Goal: Task Accomplishment & Management: Manage account settings

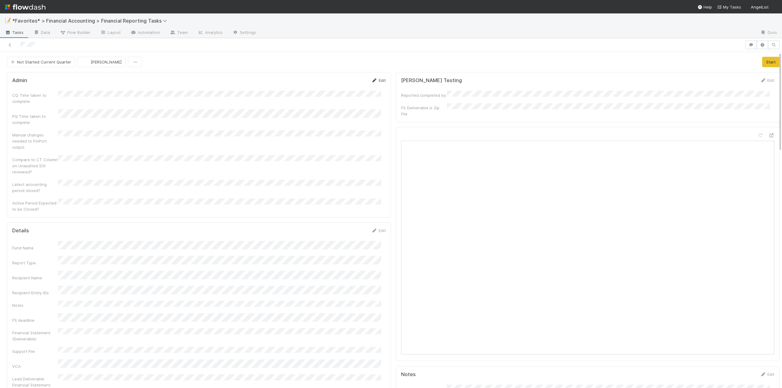
click at [378, 80] on link "Edit" at bounding box center [379, 80] width 14 height 5
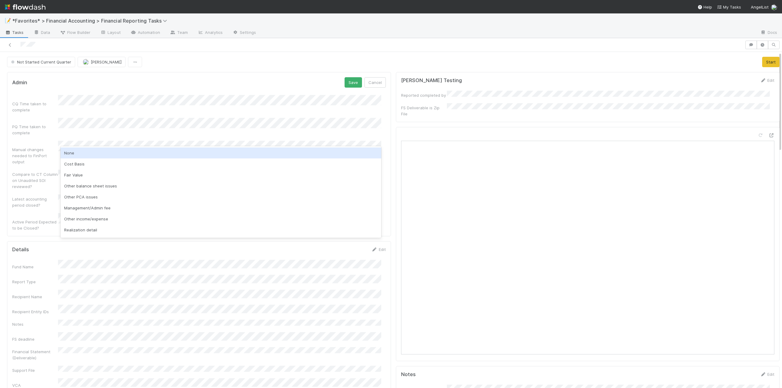
click at [73, 149] on div "None" at bounding box center [221, 153] width 321 height 11
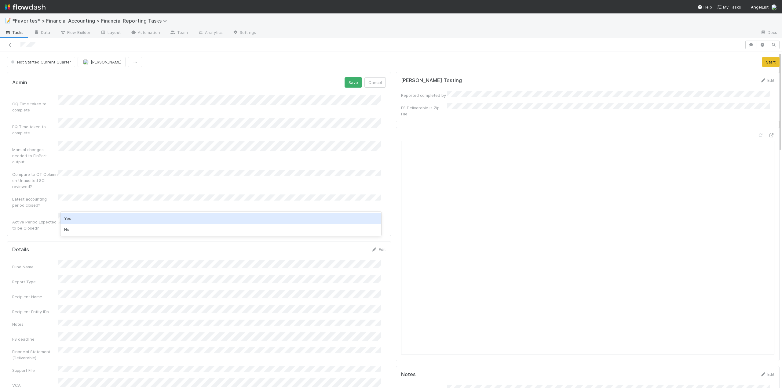
click at [76, 217] on div "Yes" at bounding box center [221, 218] width 321 height 11
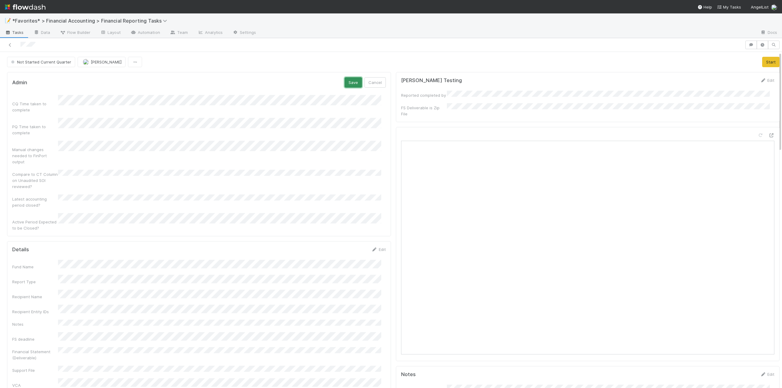
click at [345, 82] on button "Save" at bounding box center [353, 82] width 17 height 10
drag, startPoint x: 762, startPoint y: 61, endPoint x: 756, endPoint y: 63, distance: 5.8
click at [762, 61] on button "Start" at bounding box center [770, 62] width 17 height 10
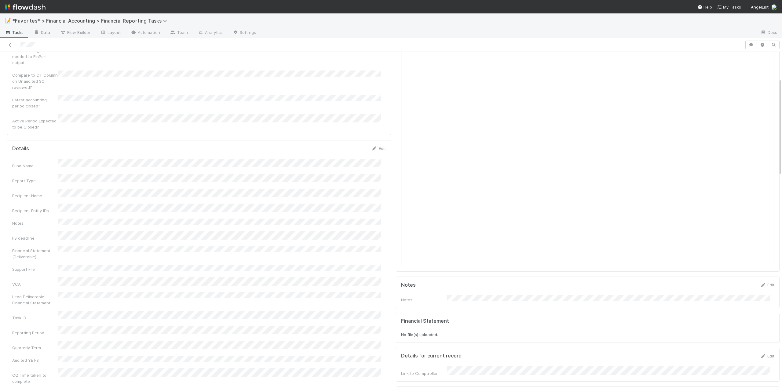
scroll to position [92, 0]
click at [379, 144] on link "Edit" at bounding box center [379, 146] width 14 height 5
click at [350, 143] on button "Save" at bounding box center [353, 148] width 17 height 10
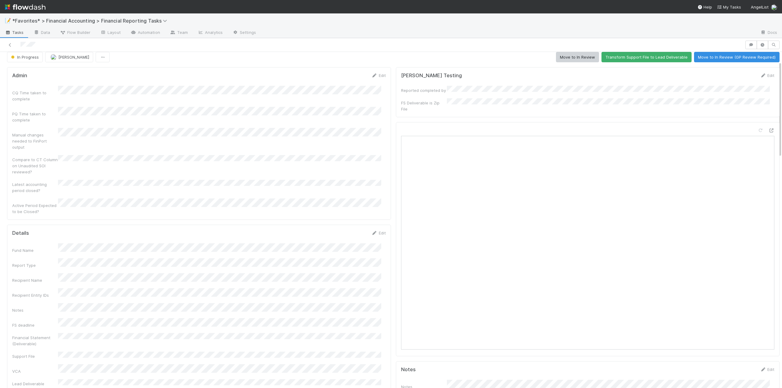
scroll to position [0, 0]
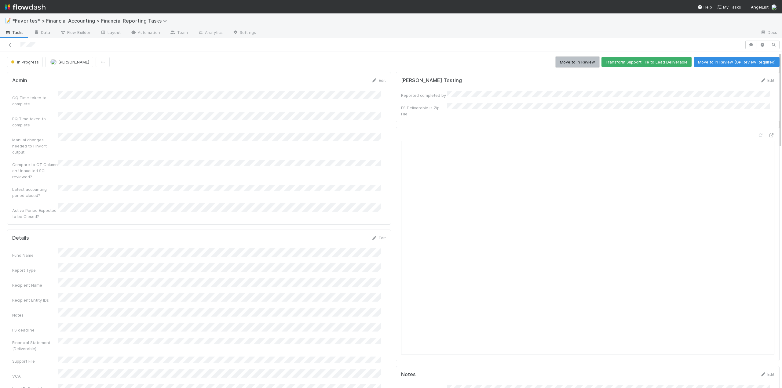
click at [574, 63] on button "Move to In Review" at bounding box center [577, 62] width 43 height 10
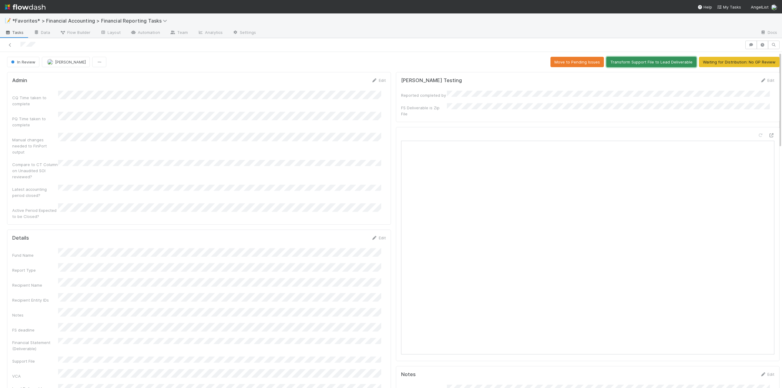
click at [643, 63] on button "Transform Support File to Lead Deliverable" at bounding box center [652, 62] width 90 height 10
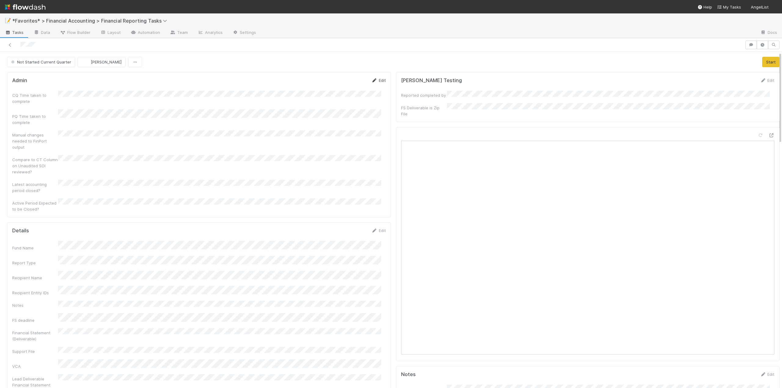
click at [377, 81] on link "Edit" at bounding box center [379, 80] width 14 height 5
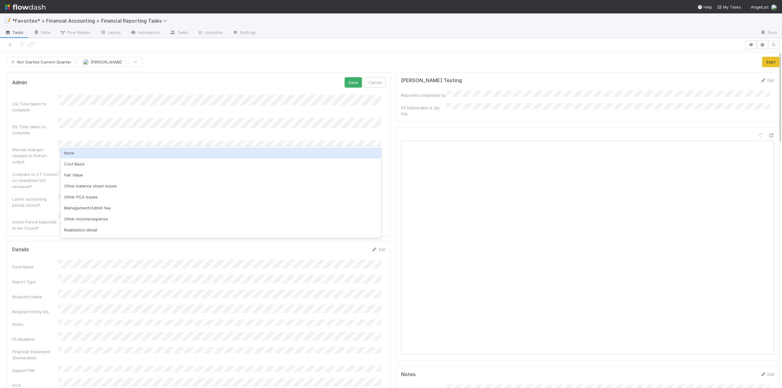
click at [80, 151] on div "None" at bounding box center [221, 153] width 321 height 11
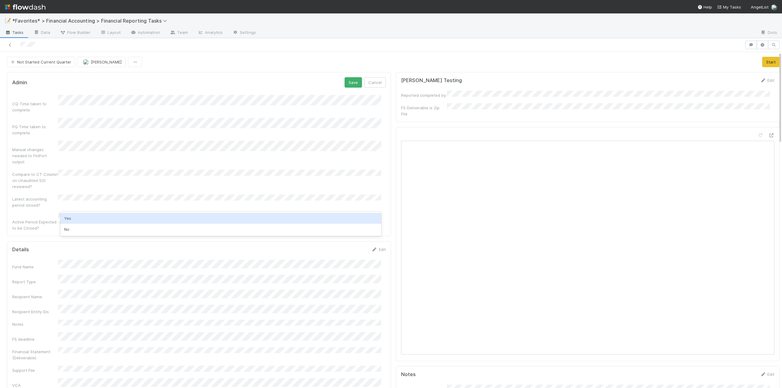
click at [75, 217] on div "Yes" at bounding box center [221, 218] width 321 height 11
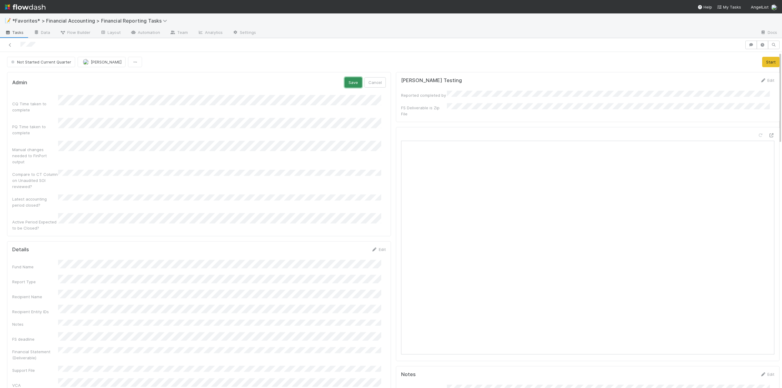
click at [346, 85] on button "Save" at bounding box center [353, 82] width 17 height 10
click at [377, 236] on link "Edit" at bounding box center [379, 238] width 14 height 5
click at [347, 235] on button "Save" at bounding box center [353, 240] width 17 height 10
click at [762, 61] on button "Start" at bounding box center [770, 62] width 17 height 10
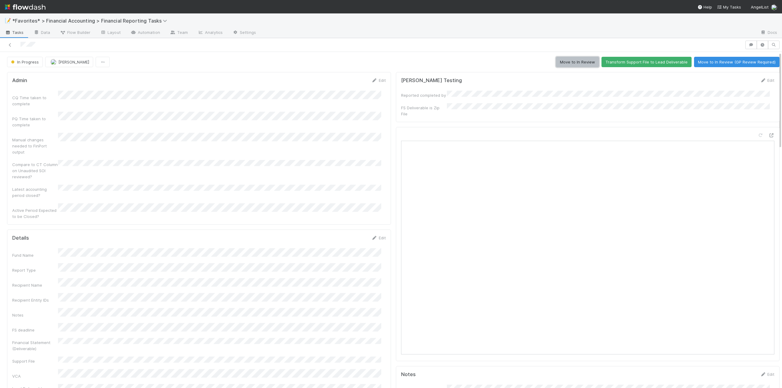
click at [575, 63] on button "Move to In Review" at bounding box center [577, 62] width 43 height 10
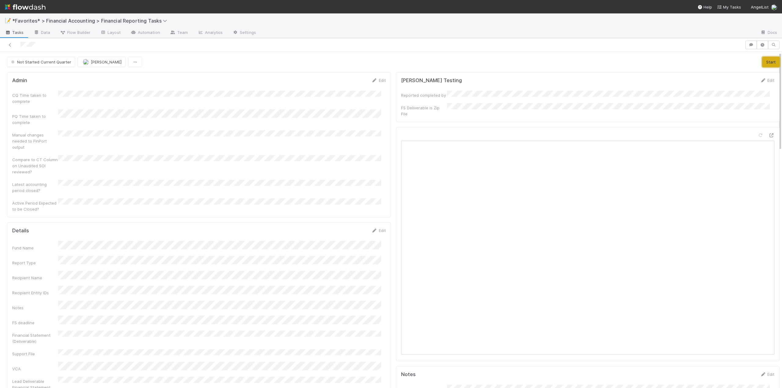
click at [763, 61] on button "Start" at bounding box center [770, 62] width 17 height 10
click at [378, 81] on link "Edit" at bounding box center [379, 80] width 14 height 5
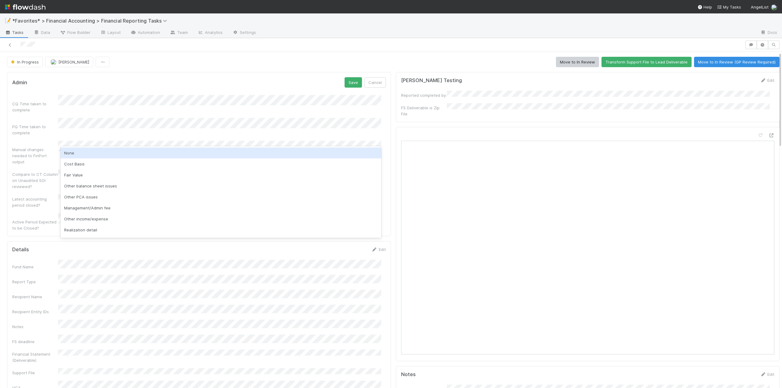
click at [72, 154] on div "None" at bounding box center [221, 153] width 321 height 11
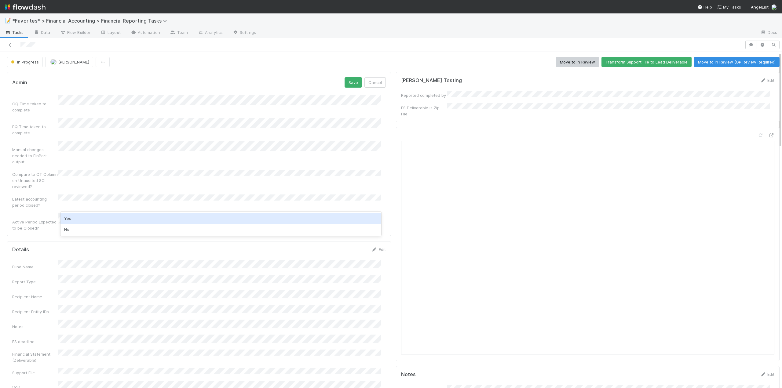
click at [76, 218] on div "Yes" at bounding box center [221, 218] width 321 height 11
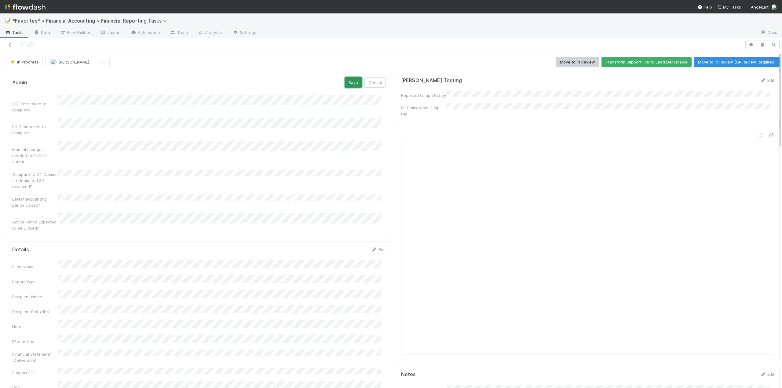
click at [347, 83] on button "Save" at bounding box center [353, 82] width 17 height 10
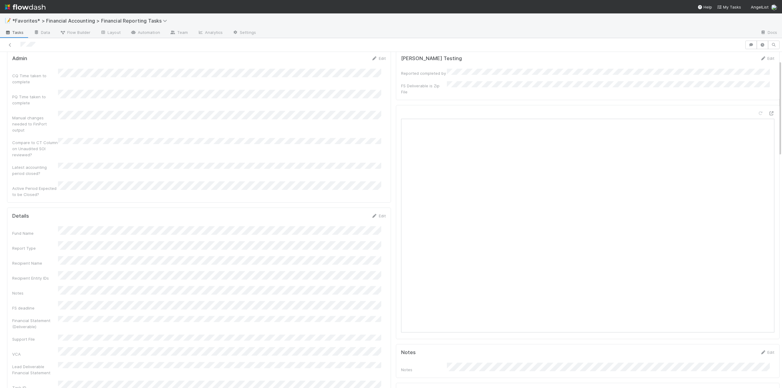
scroll to position [31, 0]
click at [376, 205] on link "Edit" at bounding box center [379, 207] width 14 height 5
click at [27, 289] on div "Notes" at bounding box center [199, 301] width 374 height 24
click at [348, 204] on button "Save" at bounding box center [353, 209] width 17 height 10
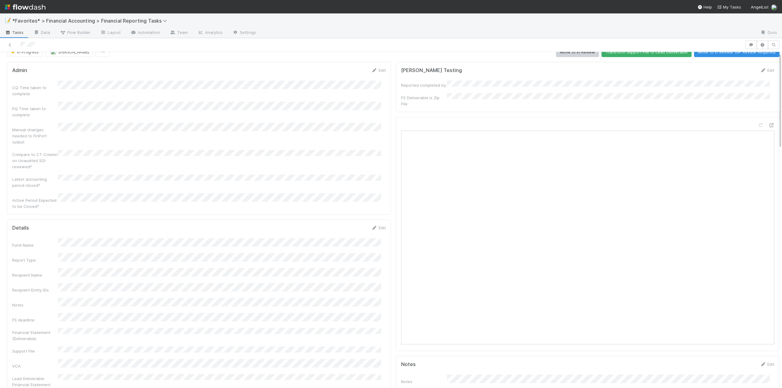
scroll to position [0, 0]
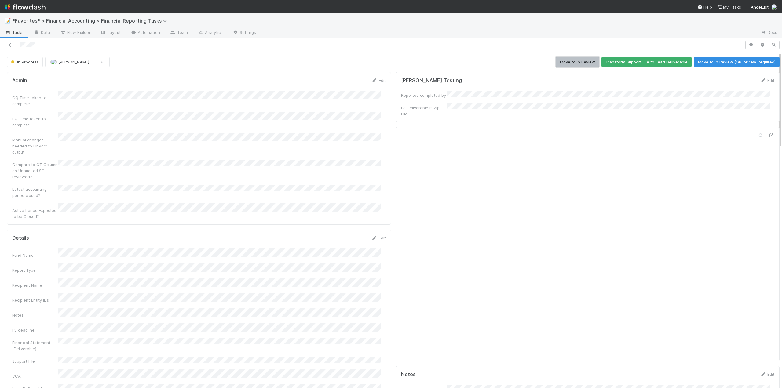
click at [564, 67] on button "Move to In Review" at bounding box center [577, 62] width 43 height 10
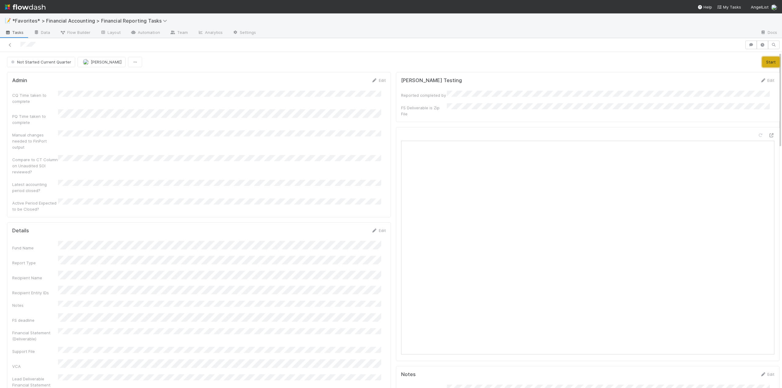
click at [768, 60] on button "Start" at bounding box center [770, 62] width 17 height 10
click at [377, 80] on link "Edit" at bounding box center [379, 80] width 14 height 5
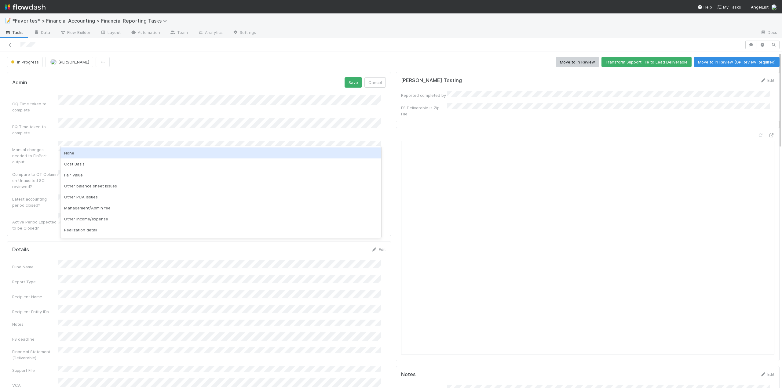
click at [82, 154] on div "None" at bounding box center [221, 153] width 321 height 11
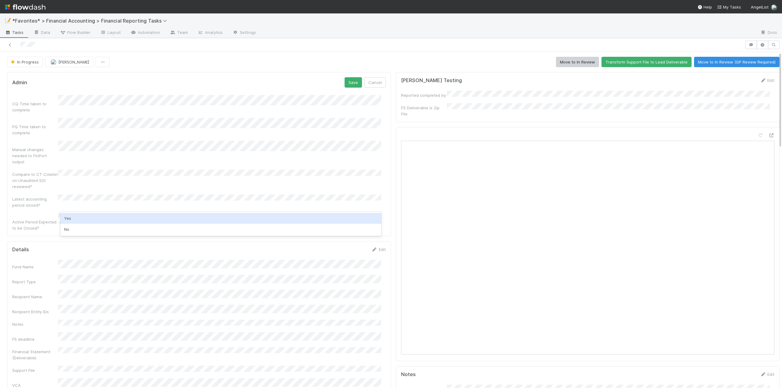
click at [72, 216] on div "Yes" at bounding box center [221, 218] width 321 height 11
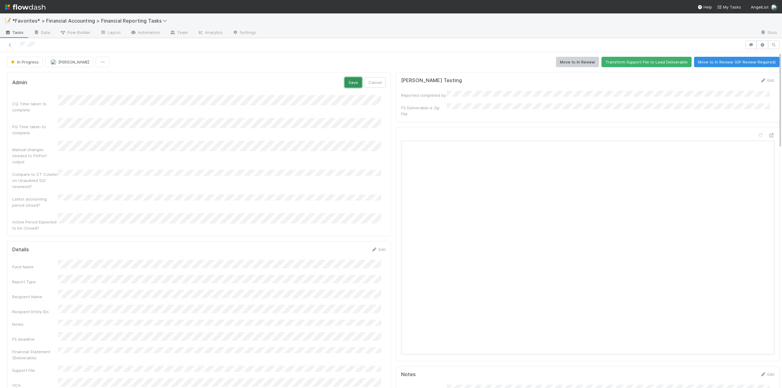
click at [346, 84] on button "Save" at bounding box center [353, 82] width 17 height 10
click at [376, 236] on link "Edit" at bounding box center [379, 238] width 14 height 5
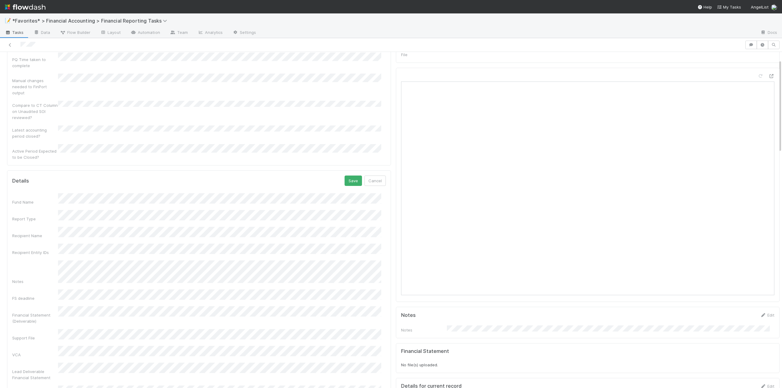
scroll to position [61, 0]
click at [350, 174] on button "Save" at bounding box center [353, 179] width 17 height 10
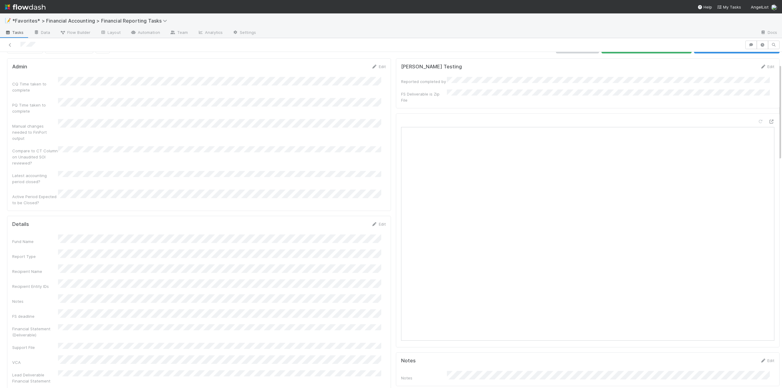
scroll to position [0, 0]
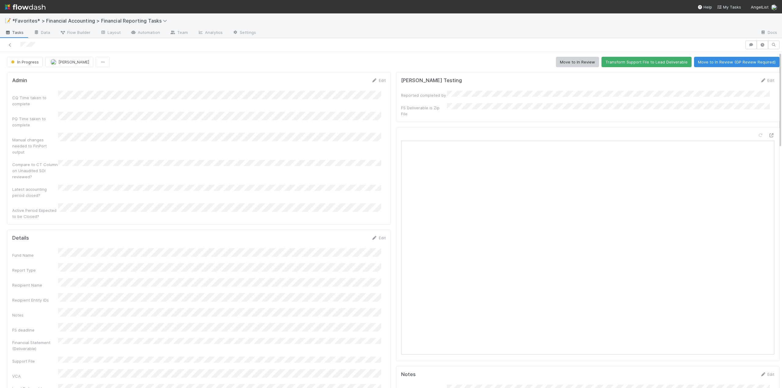
click at [570, 59] on button "Move to In Review" at bounding box center [577, 62] width 43 height 10
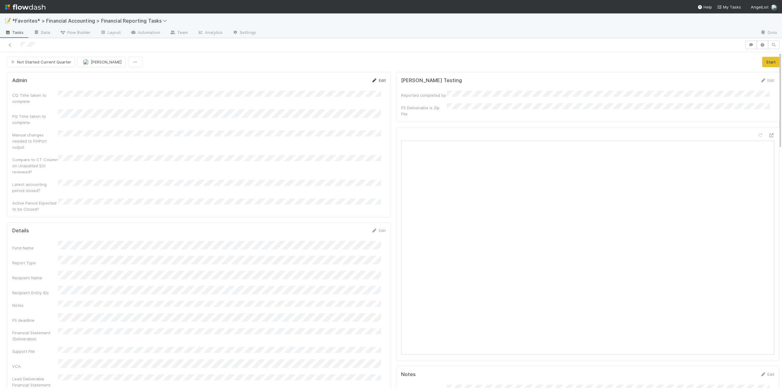
click at [380, 79] on link "Edit" at bounding box center [379, 80] width 14 height 5
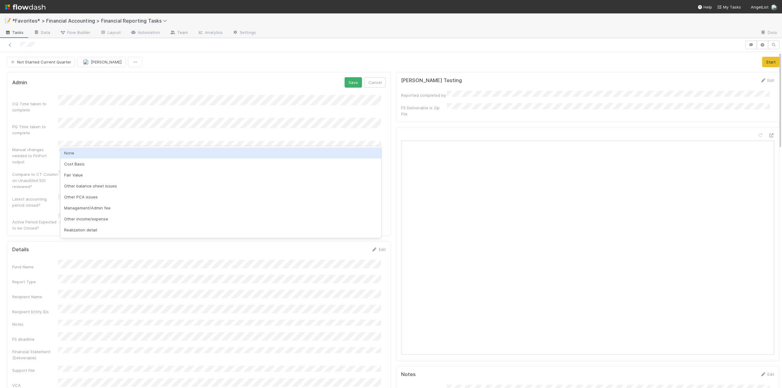
click at [72, 154] on div "None" at bounding box center [221, 153] width 321 height 11
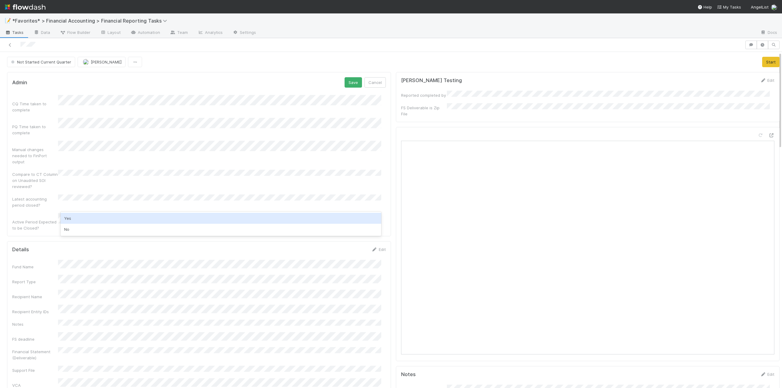
click at [76, 216] on div "Yes" at bounding box center [221, 218] width 321 height 11
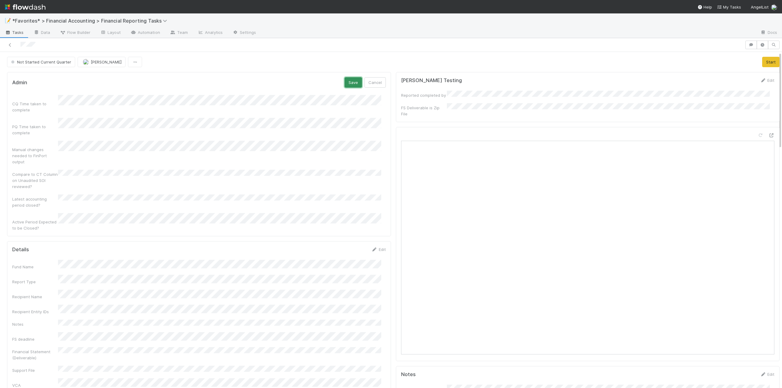
click at [348, 79] on button "Save" at bounding box center [353, 82] width 17 height 10
click at [380, 236] on link "Edit" at bounding box center [379, 238] width 14 height 5
click at [350, 235] on button "Save" at bounding box center [353, 240] width 17 height 10
click at [374, 93] on div "CQ Time taken to complete PQ Time taken to complete Manual changes needed to Fi…" at bounding box center [199, 124] width 374 height 129
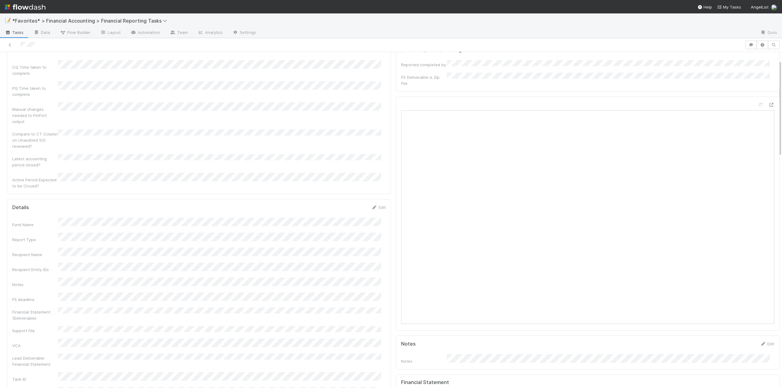
scroll to position [0, 0]
click at [762, 58] on button "Start" at bounding box center [770, 62] width 17 height 10
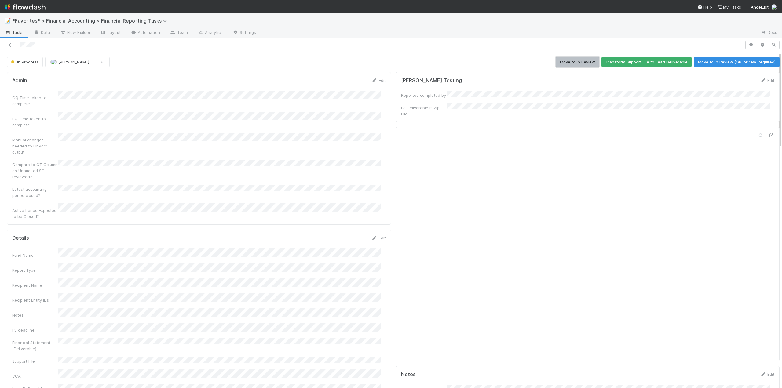
click at [558, 65] on button "Move to In Review" at bounding box center [577, 62] width 43 height 10
click at [9, 44] on icon at bounding box center [10, 45] width 6 height 4
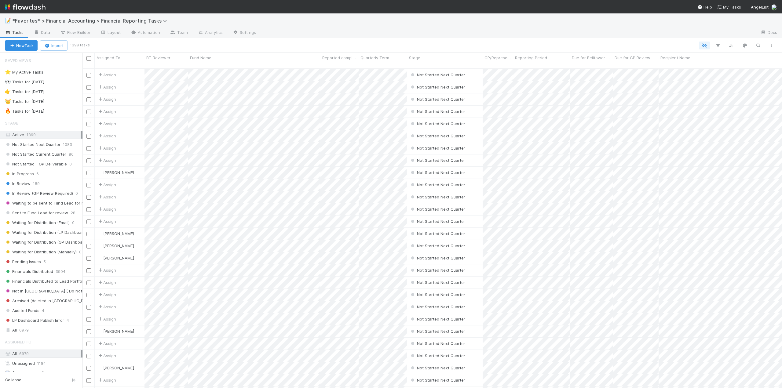
scroll to position [320, 695]
click at [52, 152] on span "Not Started Current Quarter" at bounding box center [35, 155] width 61 height 8
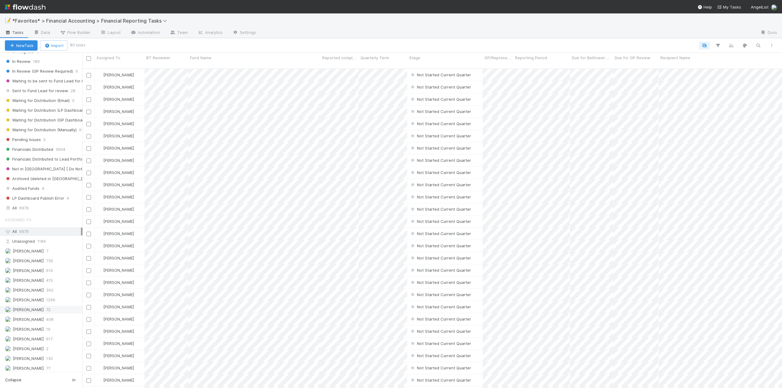
scroll to position [320, 695]
click at [23, 300] on span "[PERSON_NAME]" at bounding box center [28, 300] width 31 height 5
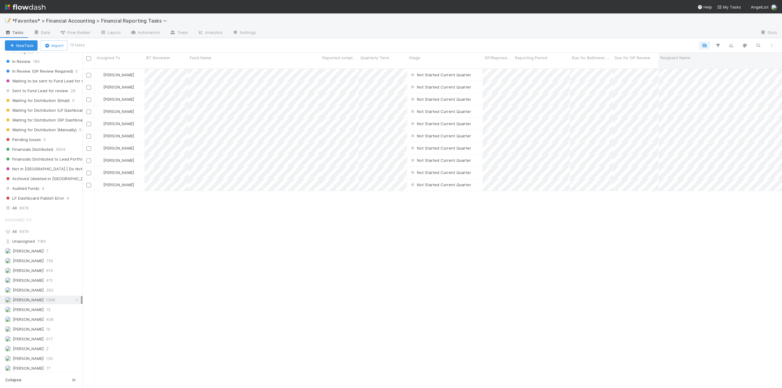
scroll to position [320, 695]
click at [374, 61] on span "Quarterly Term" at bounding box center [375, 58] width 29 height 6
click at [378, 70] on div "Sort Lower → Higher" at bounding box center [396, 69] width 70 height 9
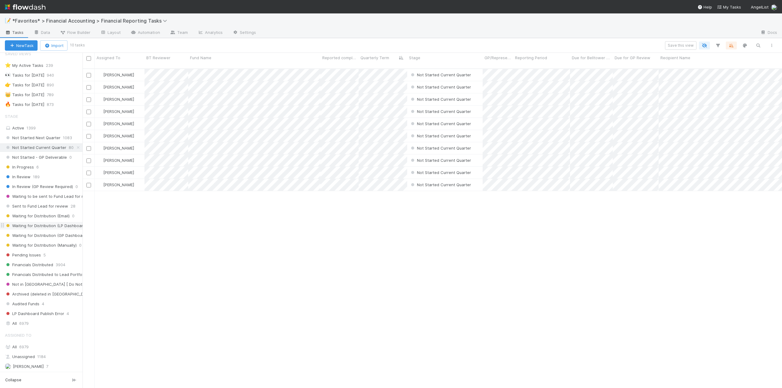
scroll to position [0, 0]
click at [18, 185] on span "In Review" at bounding box center [18, 184] width 26 height 8
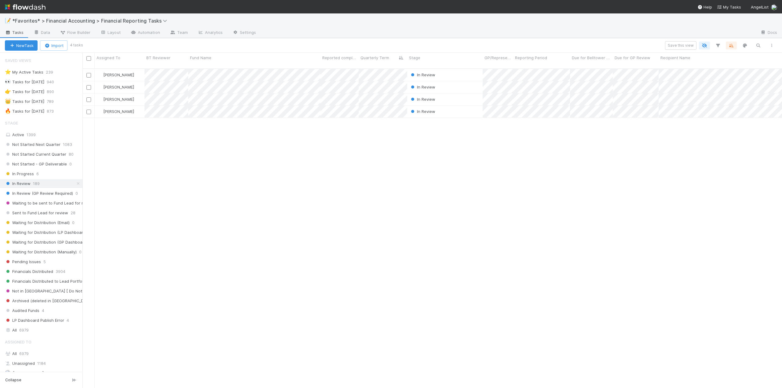
scroll to position [320, 695]
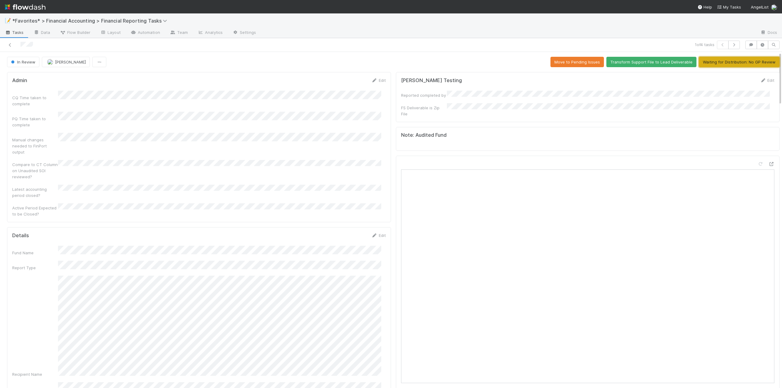
click at [719, 61] on button "Waiting for Distribution: No GP Review" at bounding box center [739, 62] width 81 height 10
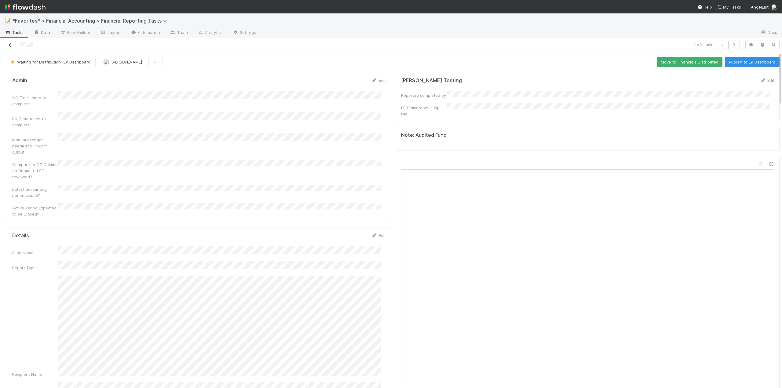
click at [9, 45] on icon at bounding box center [10, 45] width 6 height 4
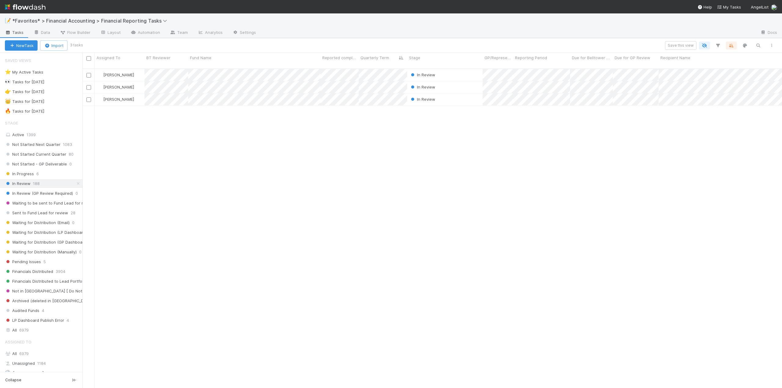
scroll to position [320, 695]
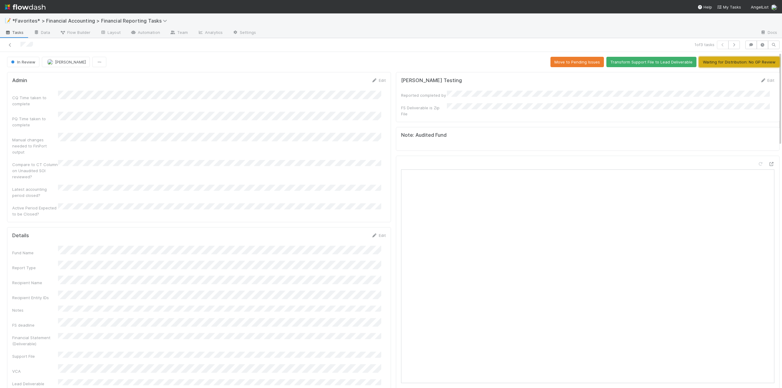
click at [721, 63] on button "Waiting for Distribution: No GP Review" at bounding box center [739, 62] width 81 height 10
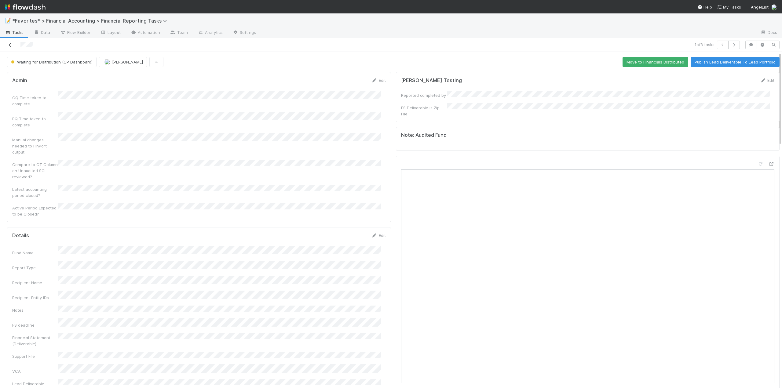
click at [10, 45] on icon at bounding box center [10, 45] width 6 height 4
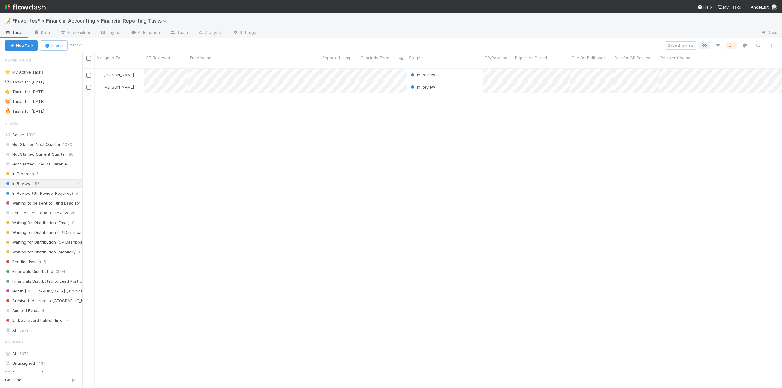
scroll to position [320, 695]
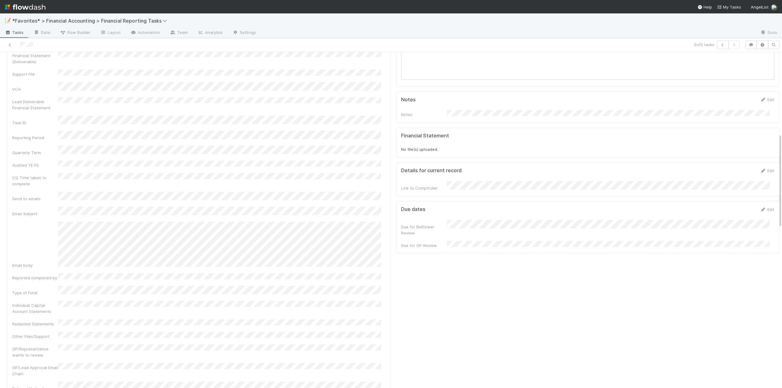
scroll to position [367, 0]
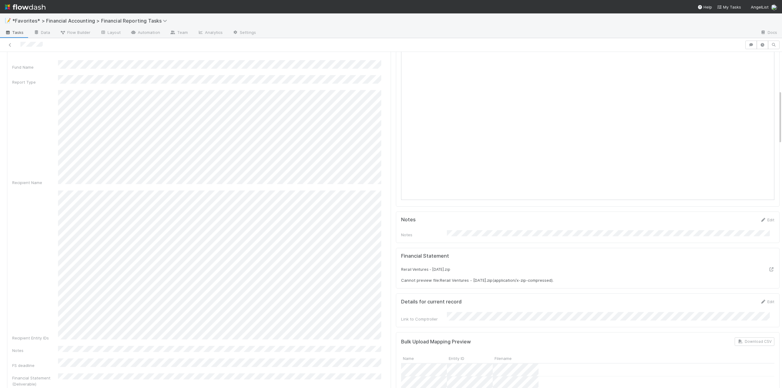
scroll to position [367, 0]
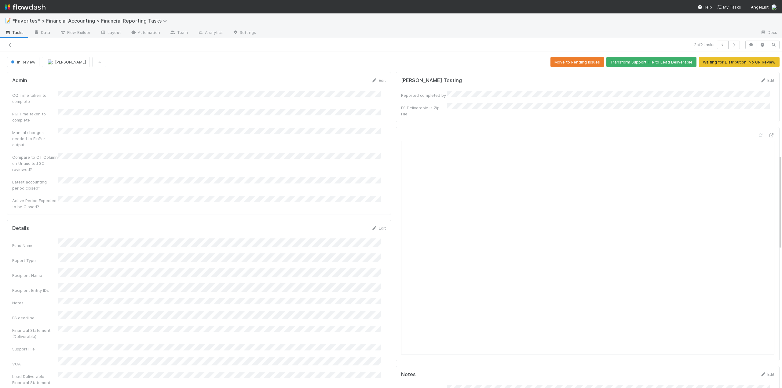
scroll to position [367, 0]
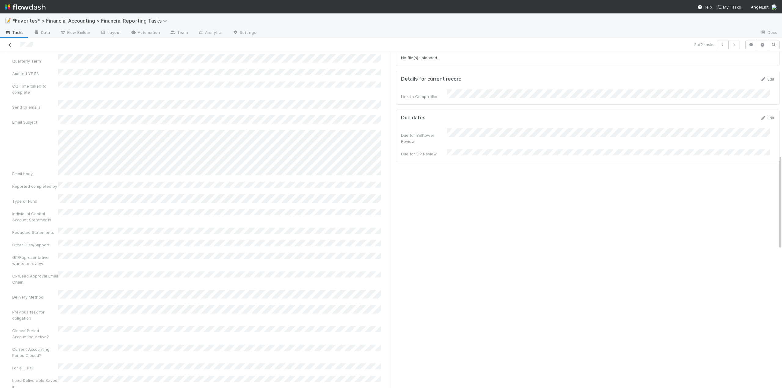
click at [11, 45] on icon at bounding box center [10, 45] width 6 height 4
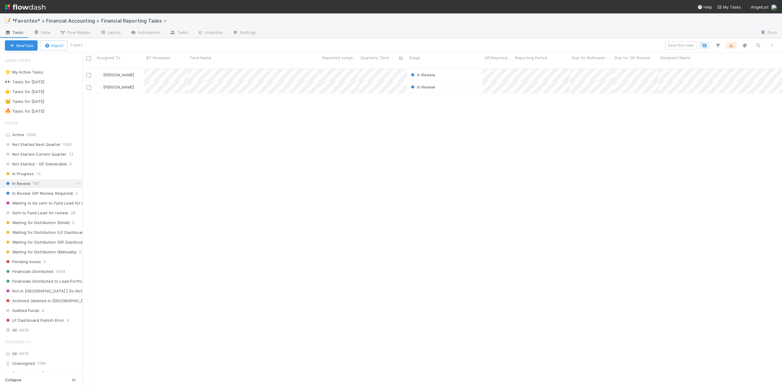
scroll to position [320, 695]
click at [28, 262] on span "Pending Issues" at bounding box center [23, 262] width 36 height 8
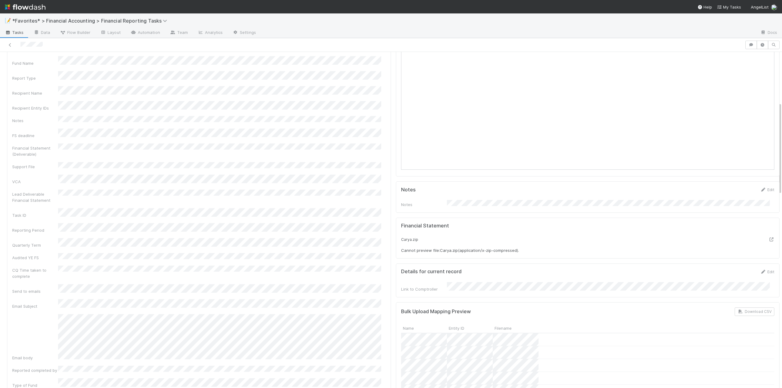
scroll to position [183, 0]
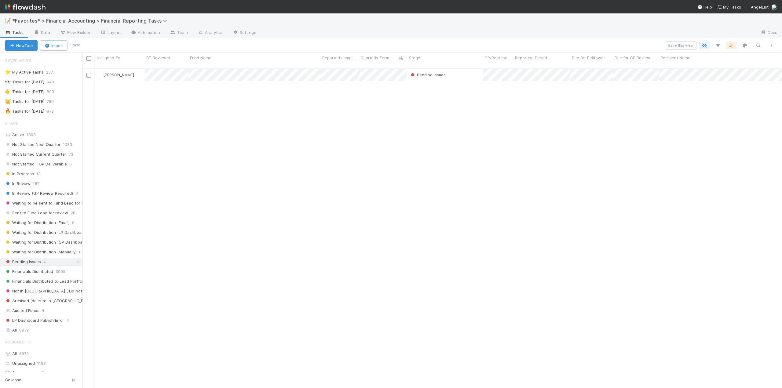
scroll to position [320, 695]
click at [21, 184] on span "In Review" at bounding box center [18, 184] width 26 height 8
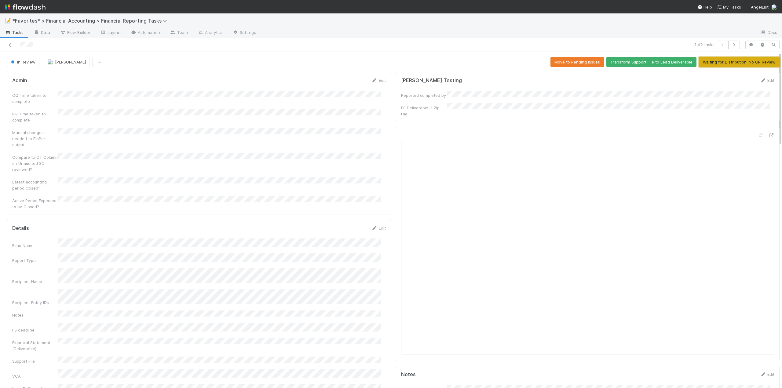
click at [715, 64] on button "Waiting for Distribution: No GP Review" at bounding box center [739, 62] width 81 height 10
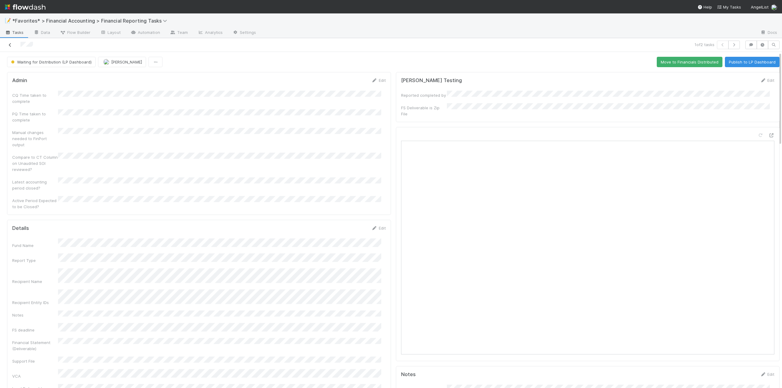
click at [9, 44] on icon at bounding box center [10, 45] width 6 height 4
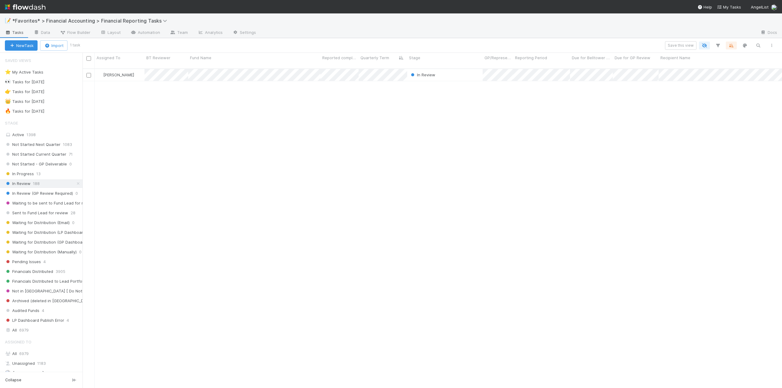
scroll to position [320, 695]
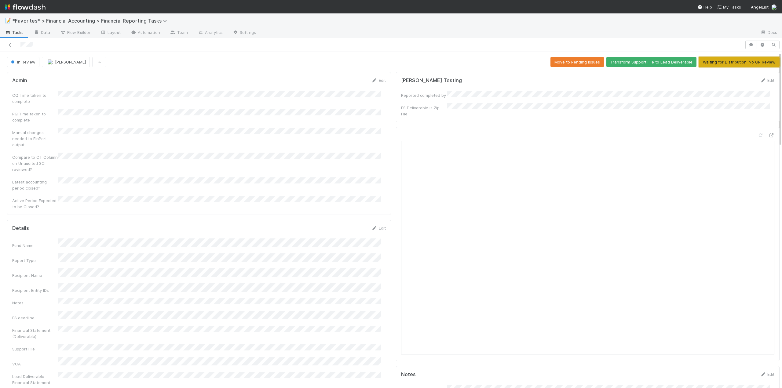
click at [727, 64] on button "Waiting for Distribution: No GP Review" at bounding box center [739, 62] width 81 height 10
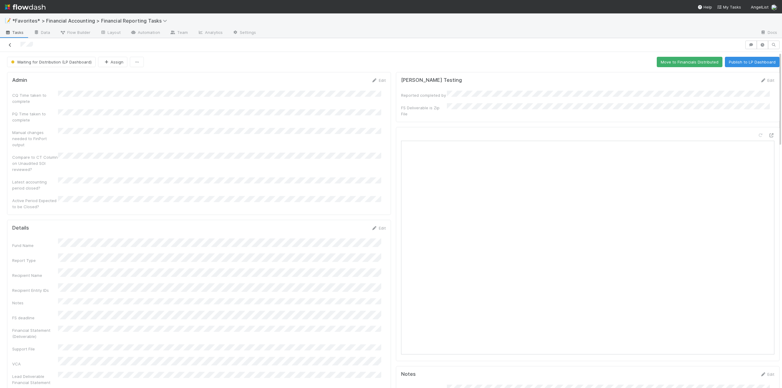
click at [10, 44] on icon at bounding box center [10, 45] width 6 height 4
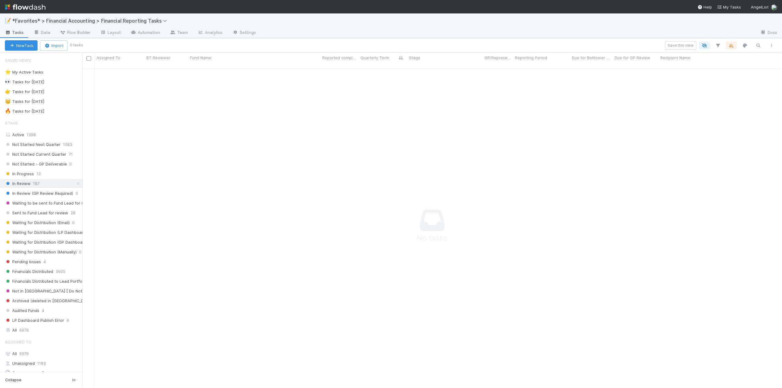
scroll to position [316, 695]
